Goal: Find specific page/section: Find specific page/section

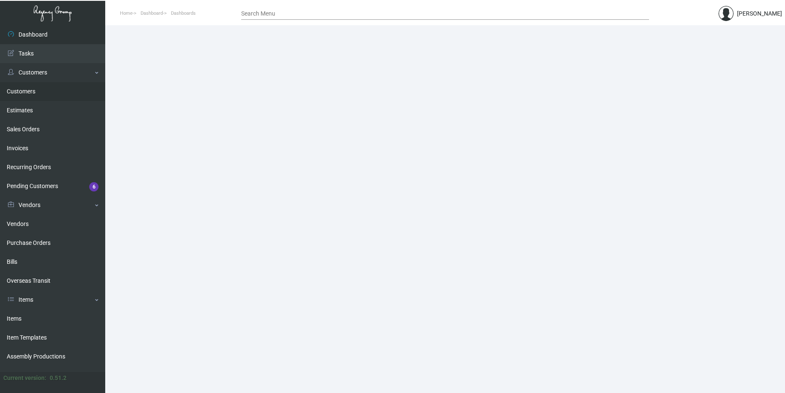
click at [40, 93] on link "Customers" at bounding box center [52, 91] width 105 height 19
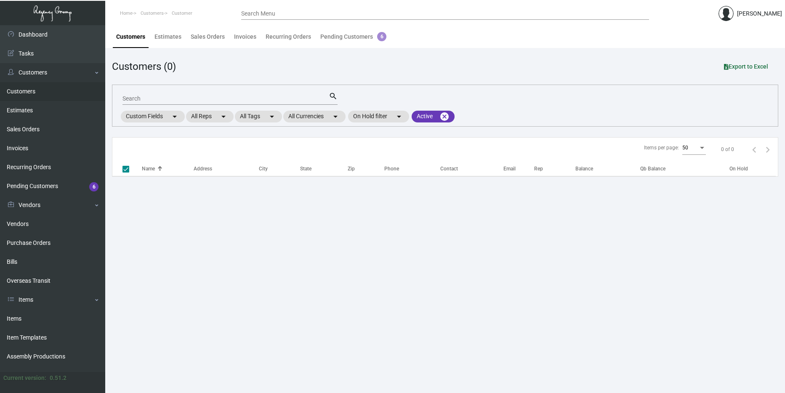
checkbox input "false"
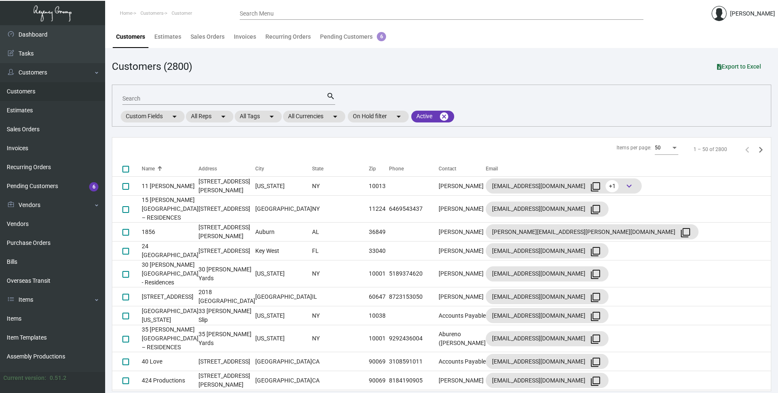
click at [149, 99] on input "Search" at bounding box center [224, 99] width 204 height 7
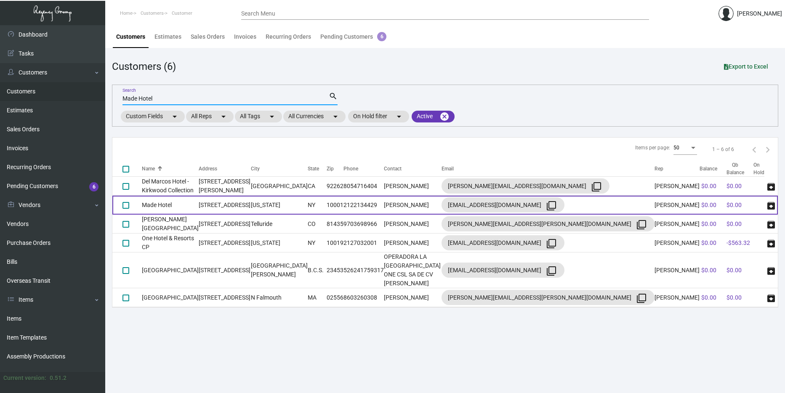
type input "Made Hotel"
click at [196, 209] on td "Made Hotel" at bounding box center [170, 205] width 57 height 19
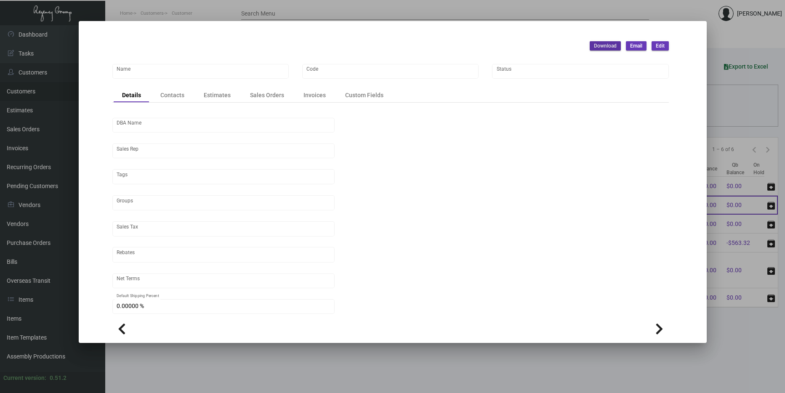
type input "Made Hotel"
type input "824"
type input "[PERSON_NAME]"
type input "[GEOGRAPHIC_DATA]-[GEOGRAPHIC_DATA] ([US_STATE][GEOGRAPHIC_DATA])"
type input "Net 30"
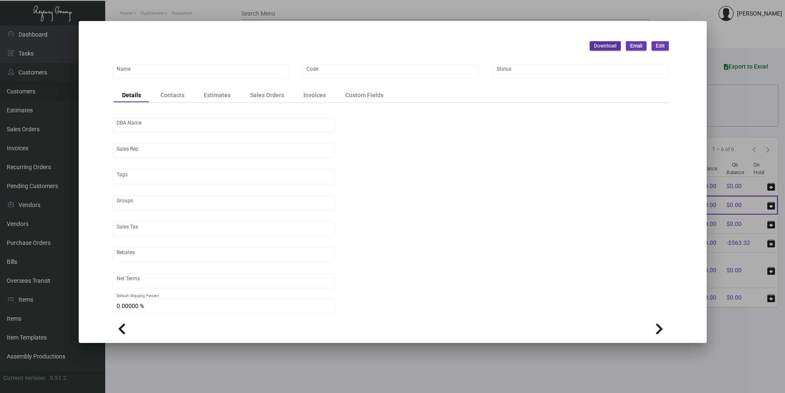
type input "United States Dollar $"
type input "$ 0.00"
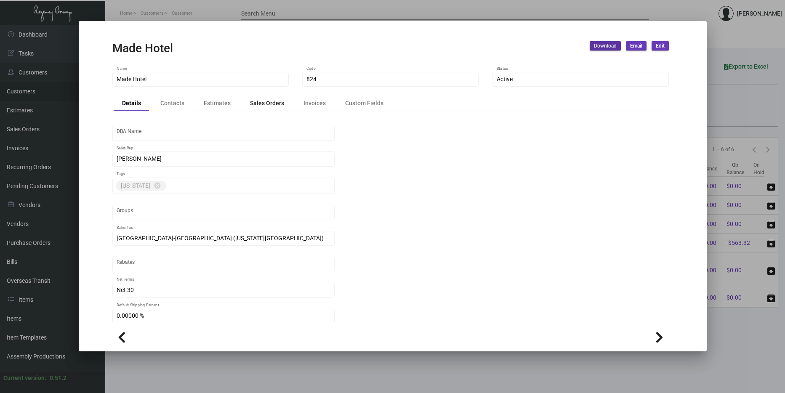
click at [263, 104] on div "Sales Orders" at bounding box center [267, 103] width 34 height 9
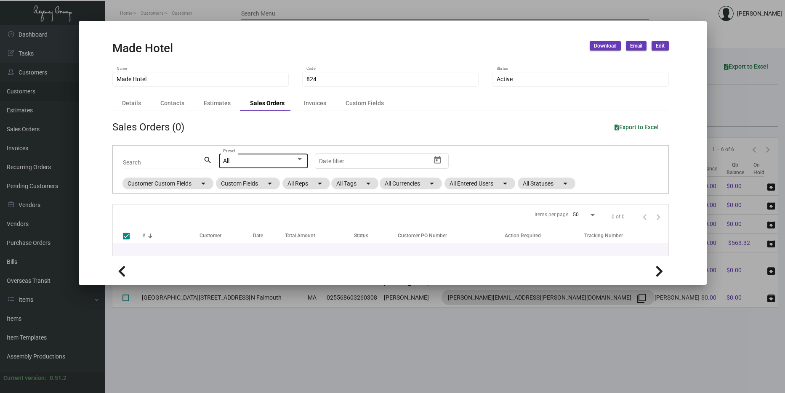
checkbox input "false"
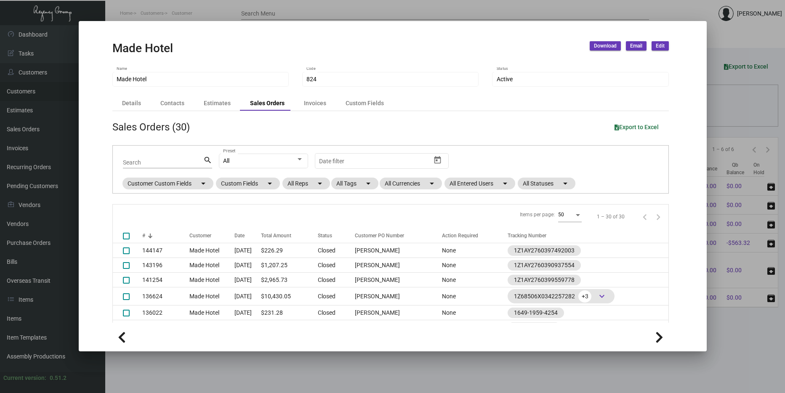
click at [775, 310] on div at bounding box center [392, 196] width 785 height 393
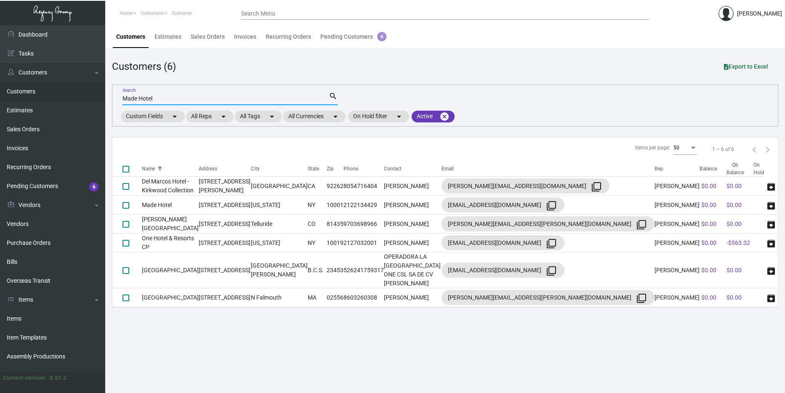
click at [201, 97] on input "Made Hotel" at bounding box center [225, 99] width 206 height 7
type input "M"
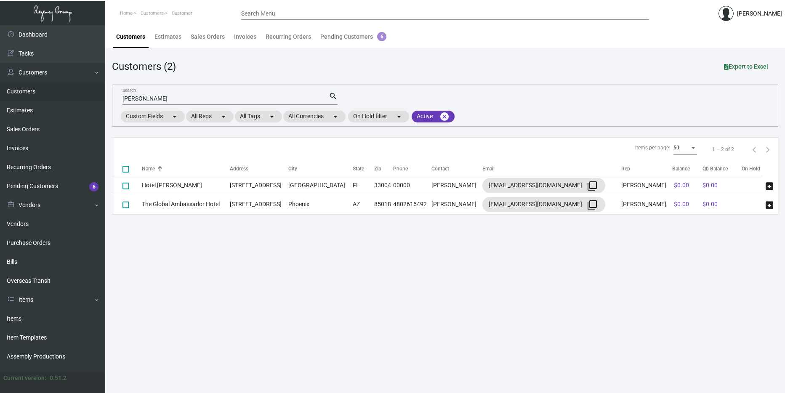
click at [330, 95] on mat-icon "search" at bounding box center [333, 96] width 9 height 10
click at [332, 96] on mat-icon "search" at bounding box center [333, 96] width 9 height 10
type input "F"
type input "Paper Coffee"
checkbox input "true"
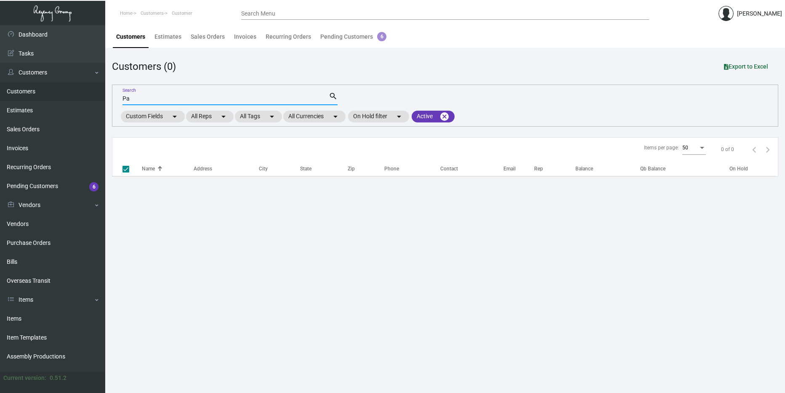
type input "P"
checkbox input "false"
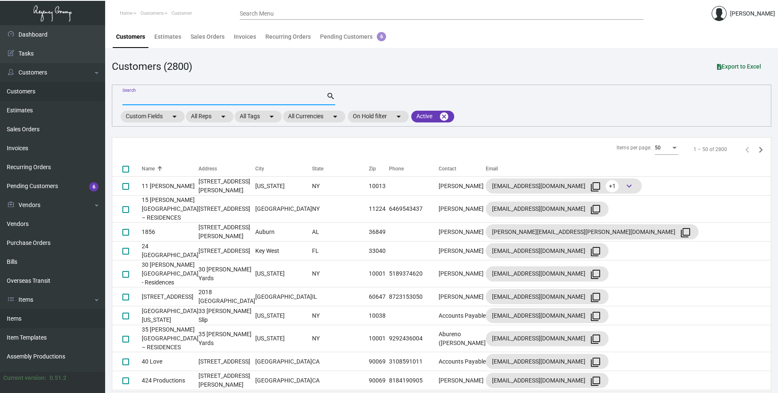
click at [40, 317] on link "Items" at bounding box center [52, 318] width 105 height 19
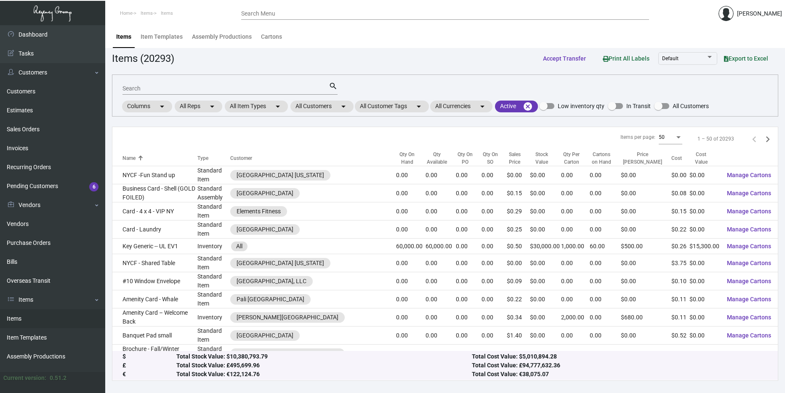
click at [199, 88] on input "Search" at bounding box center [225, 88] width 206 height 7
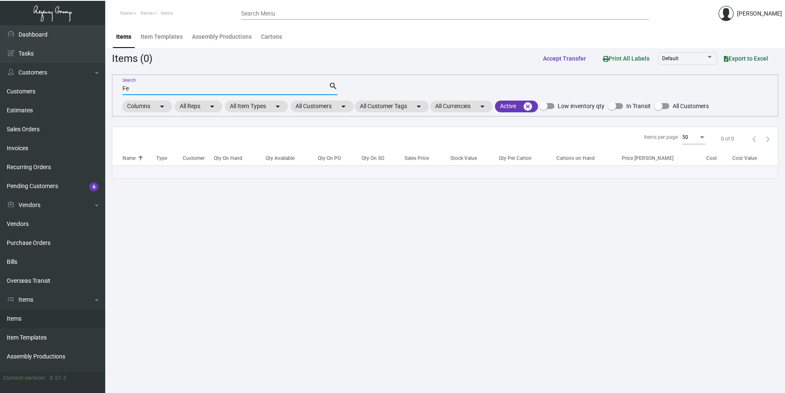
type input "F"
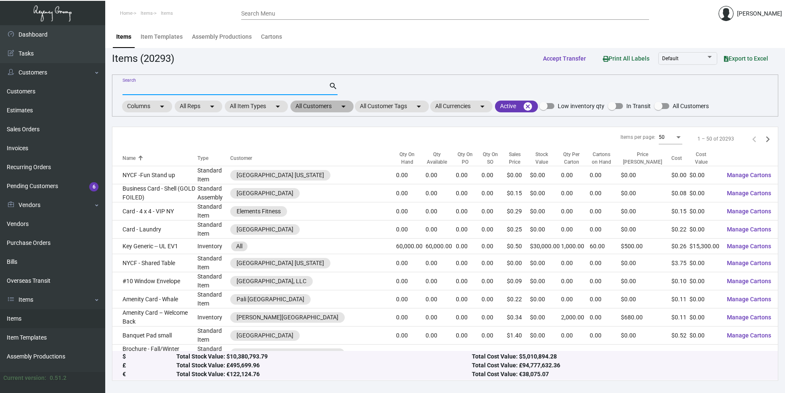
click at [338, 108] on mat-chip "All Customers arrow_drop_down" at bounding box center [321, 107] width 63 height 12
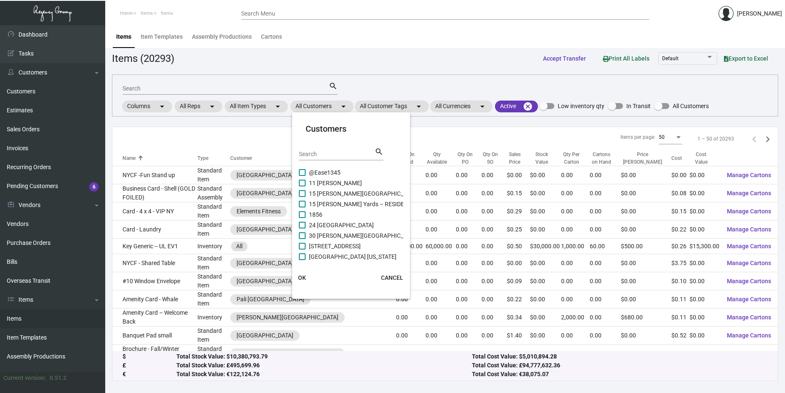
click at [329, 154] on input "Search" at bounding box center [337, 154] width 76 height 7
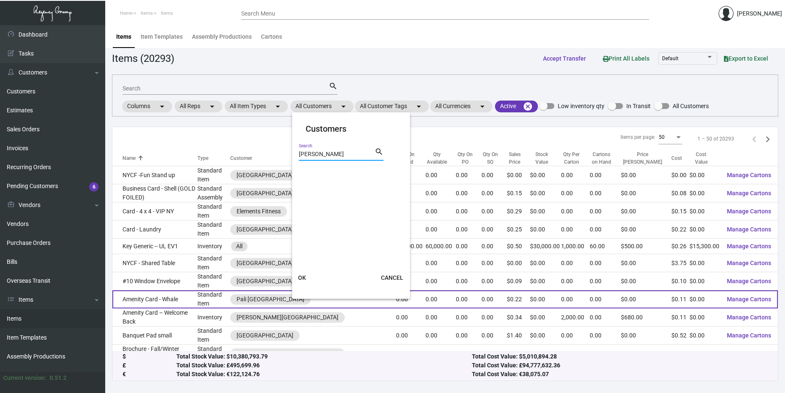
type input "[PERSON_NAME]"
click at [299, 284] on button "OK" at bounding box center [302, 277] width 27 height 15
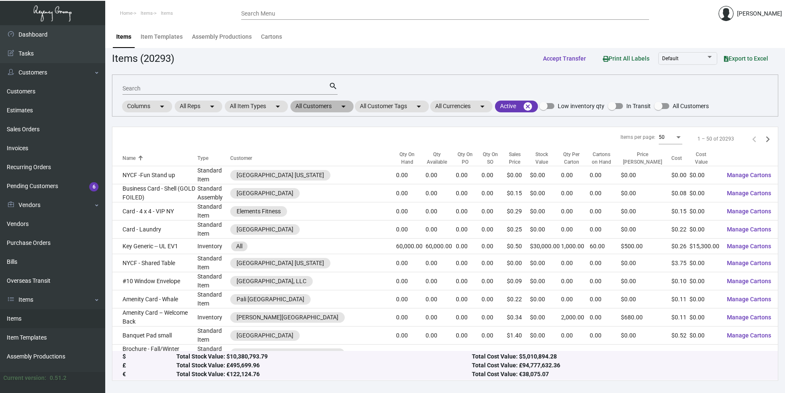
click at [335, 107] on mat-chip "All Customers arrow_drop_down" at bounding box center [321, 107] width 63 height 12
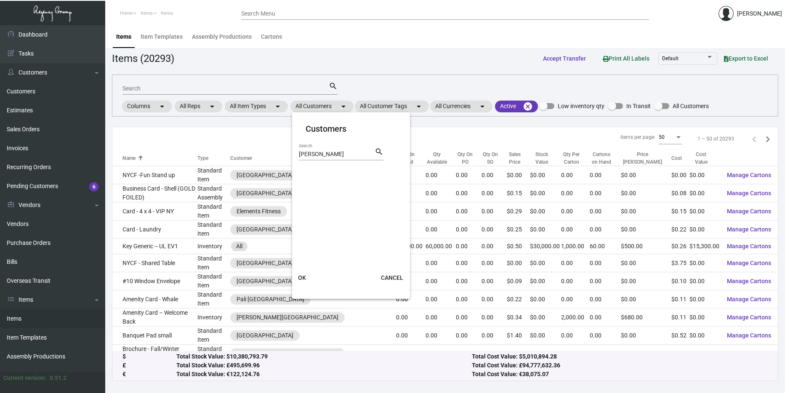
click at [321, 159] on div "[PERSON_NAME] Search" at bounding box center [337, 153] width 76 height 13
click at [319, 152] on input "[PERSON_NAME]" at bounding box center [337, 154] width 76 height 7
type input "Made"
click at [331, 181] on span "Made Hotel" at bounding box center [324, 183] width 30 height 10
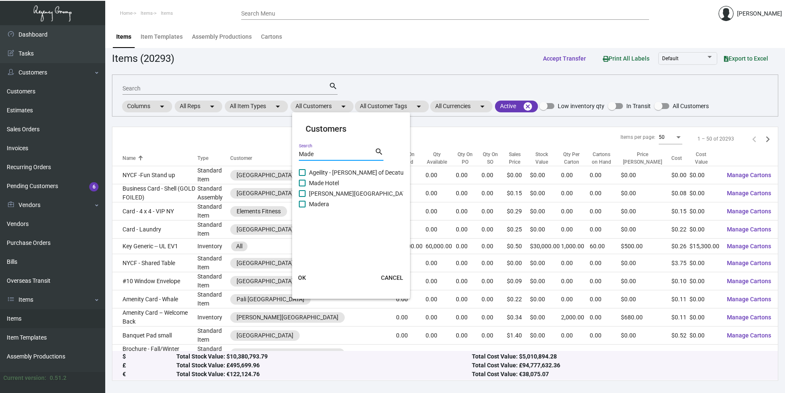
click at [302, 186] on input "Made Hotel" at bounding box center [302, 186] width 0 height 0
checkbox input "true"
click at [303, 273] on button "OK" at bounding box center [302, 277] width 27 height 15
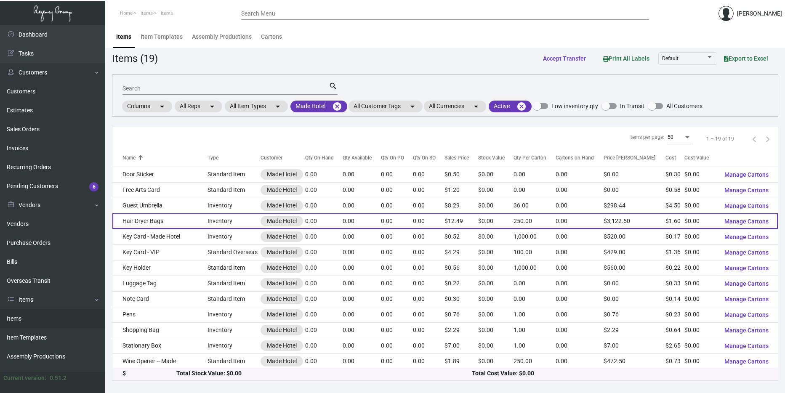
scroll to position [94, 0]
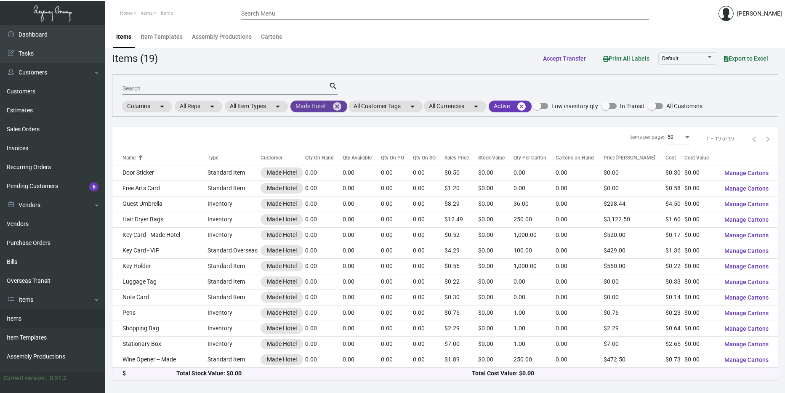
click at [340, 109] on mat-icon "cancel" at bounding box center [337, 106] width 10 height 10
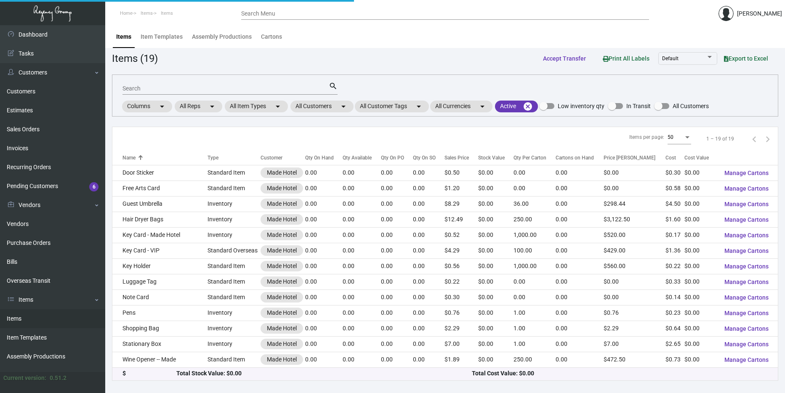
scroll to position [94, 0]
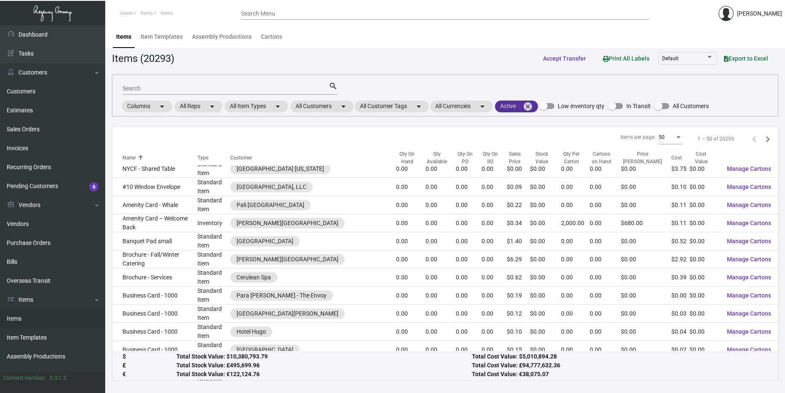
click at [531, 109] on mat-icon "cancel" at bounding box center [528, 106] width 10 height 10
